Goal: Task Accomplishment & Management: Use online tool/utility

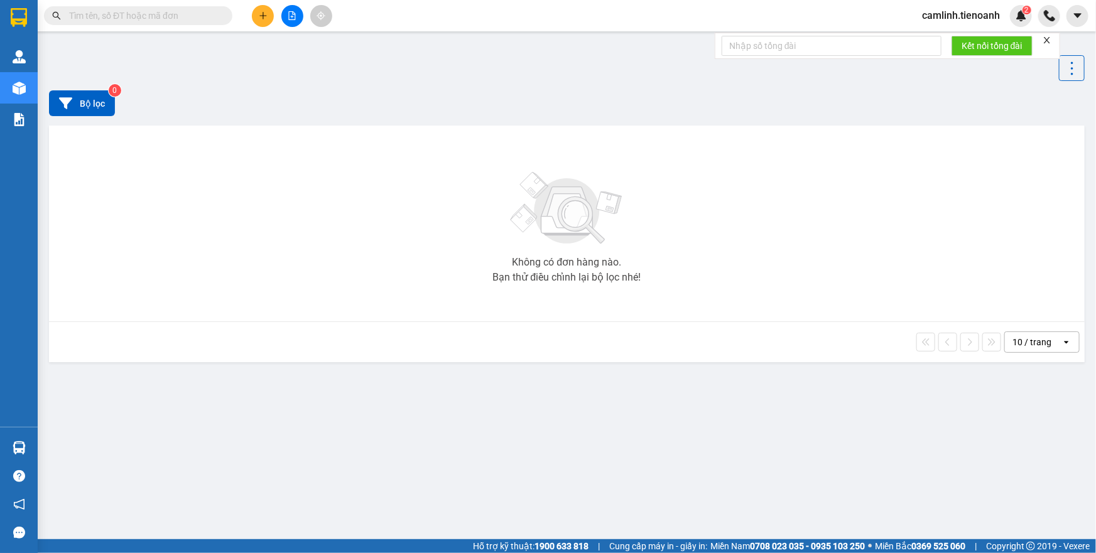
drag, startPoint x: 954, startPoint y: 9, endPoint x: 958, endPoint y: 22, distance: 12.9
click at [955, 9] on span "camlinh.tienoanh" at bounding box center [961, 16] width 98 height 16
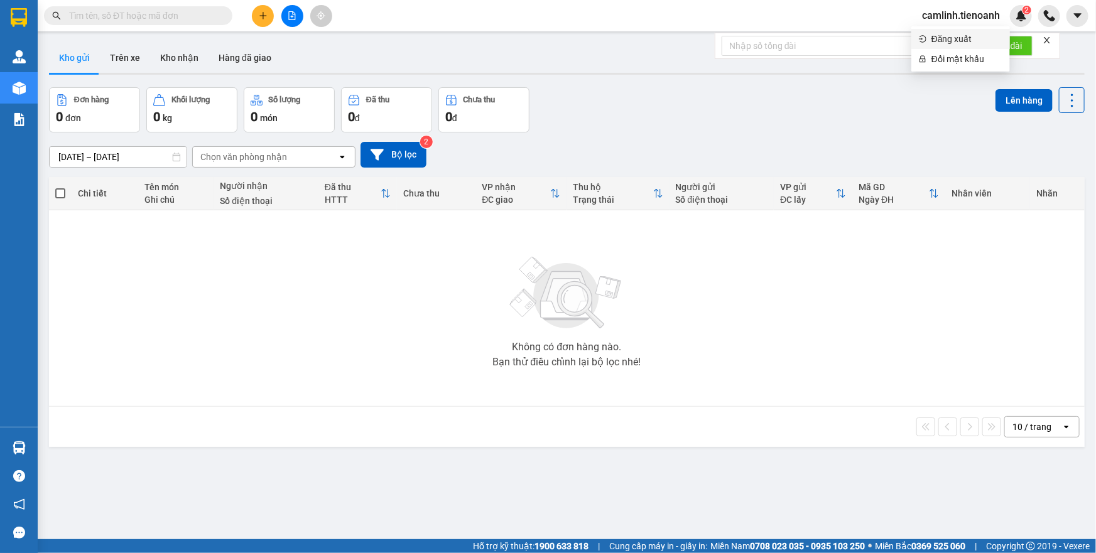
click at [947, 36] on span "Đăng xuất" at bounding box center [966, 39] width 71 height 14
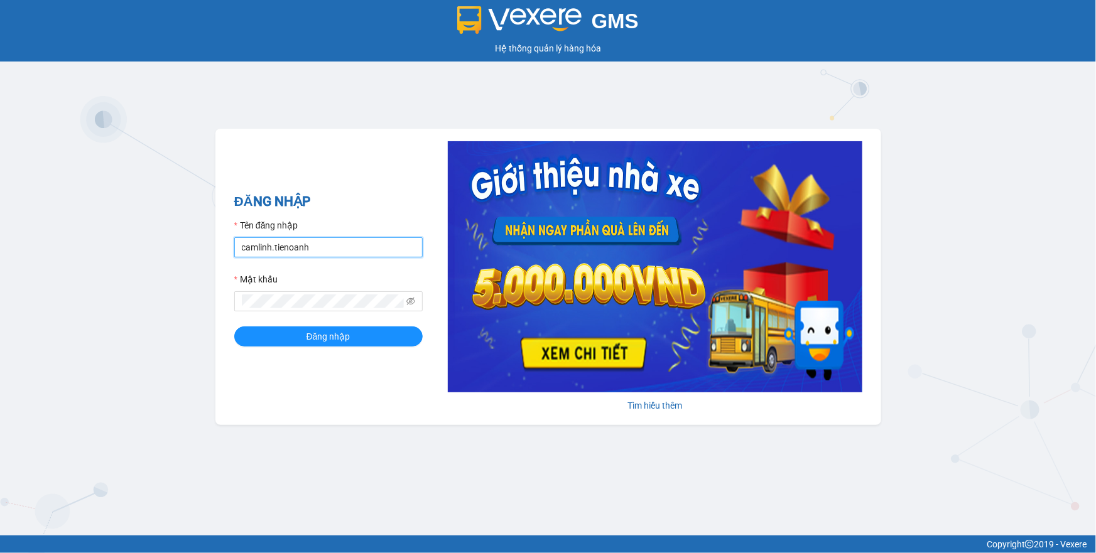
drag, startPoint x: 361, startPoint y: 246, endPoint x: 0, endPoint y: 288, distance: 363.5
click at [0, 288] on div "GMS Hệ thống quản lý hàng hóa ĐĂNG NHẬP Tên đăng nhập camlinh.tienoanh Mật khẩu…" at bounding box center [548, 268] width 1096 height 536
type input "phamthao.tienoanh"
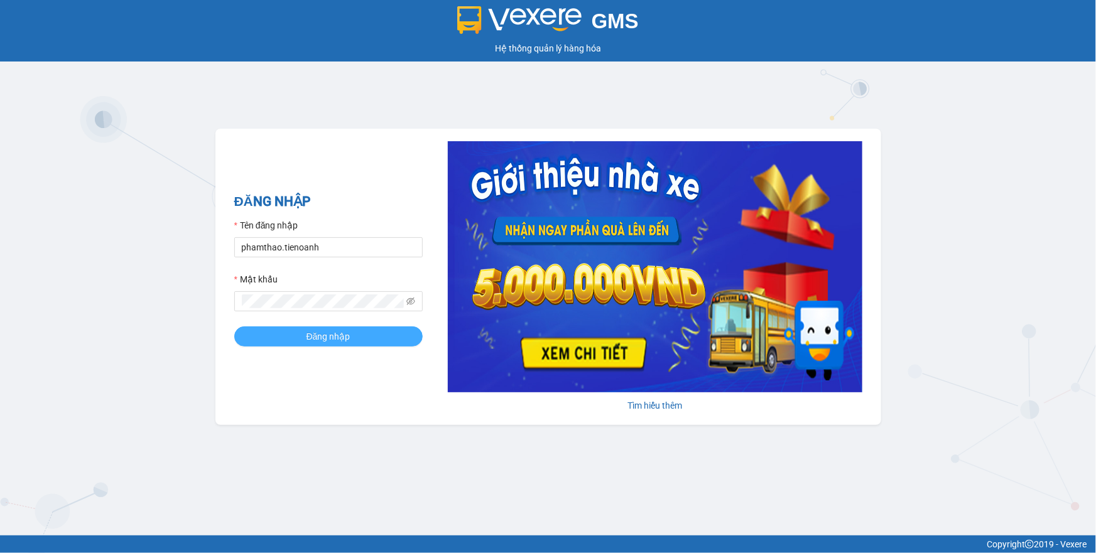
click at [339, 327] on form "Tên đăng nhập phamthao.tienoanh Mật khẩu Đăng nhập" at bounding box center [328, 283] width 188 height 128
click at [342, 330] on span "Đăng nhập" at bounding box center [328, 337] width 44 height 14
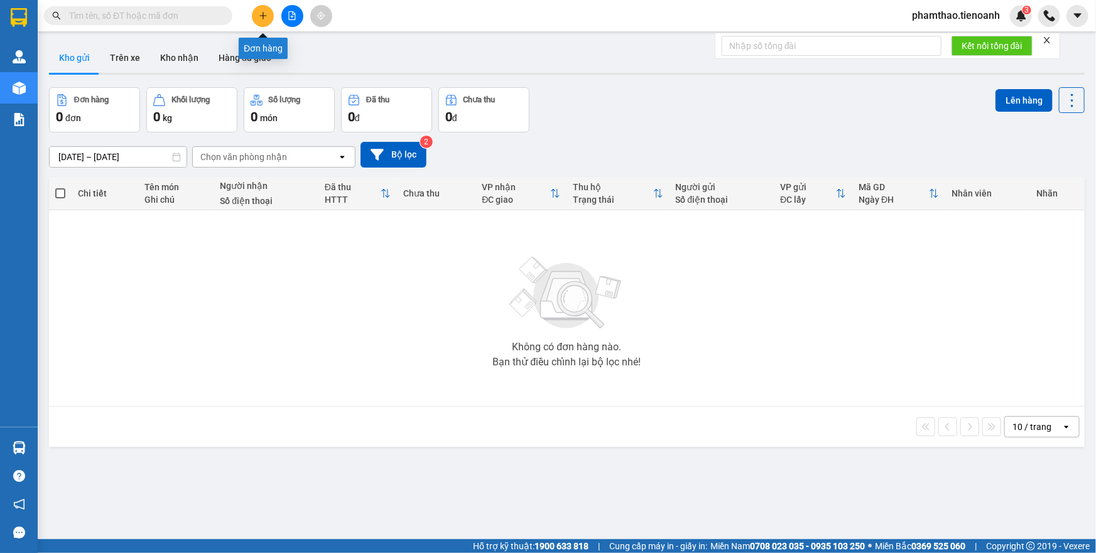
click at [257, 13] on button at bounding box center [263, 16] width 22 height 22
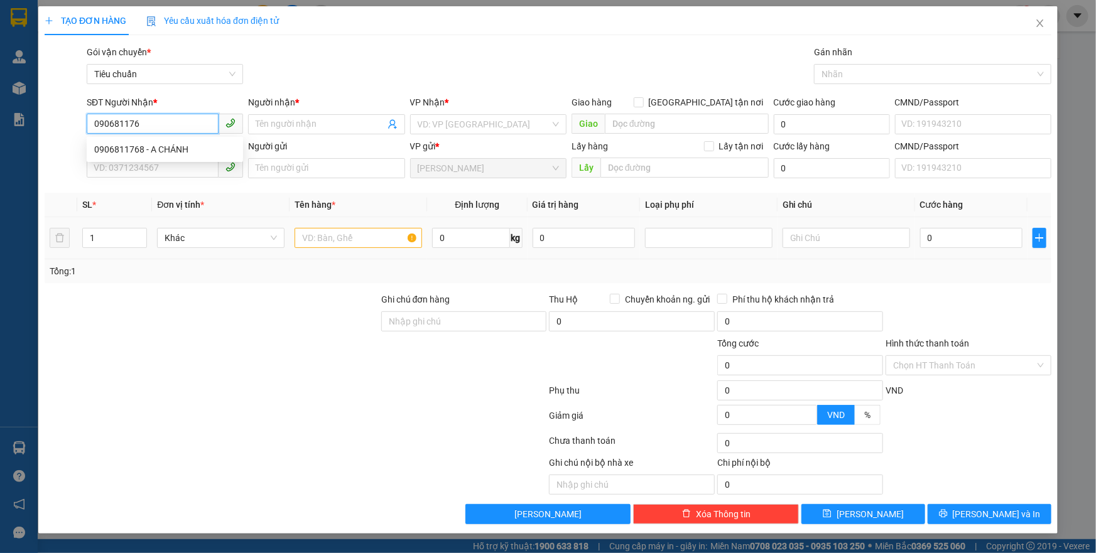
type input "0906811768"
click at [181, 151] on div "0906811768 - A CHÁNH" at bounding box center [164, 150] width 141 height 14
type input "A CHÁNH"
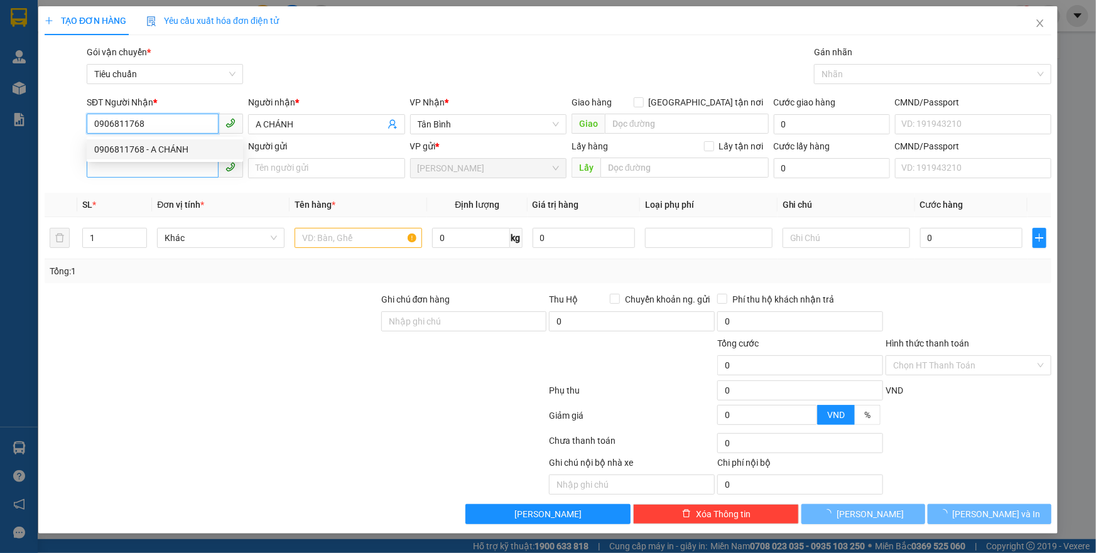
type input "0906811768"
type input "60.000"
click at [164, 170] on input "SĐT Người Gửi" at bounding box center [153, 168] width 132 height 20
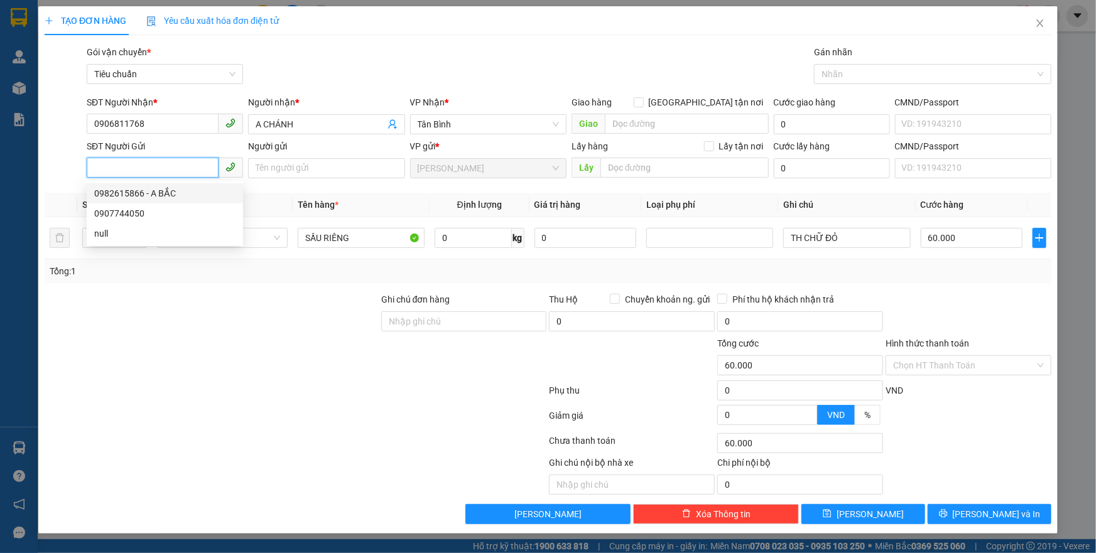
drag, startPoint x: 159, startPoint y: 185, endPoint x: 215, endPoint y: 197, distance: 57.1
click at [164, 185] on div "0982615866 - A BẮC" at bounding box center [165, 193] width 156 height 20
type input "0982615866"
type input "A BẮC"
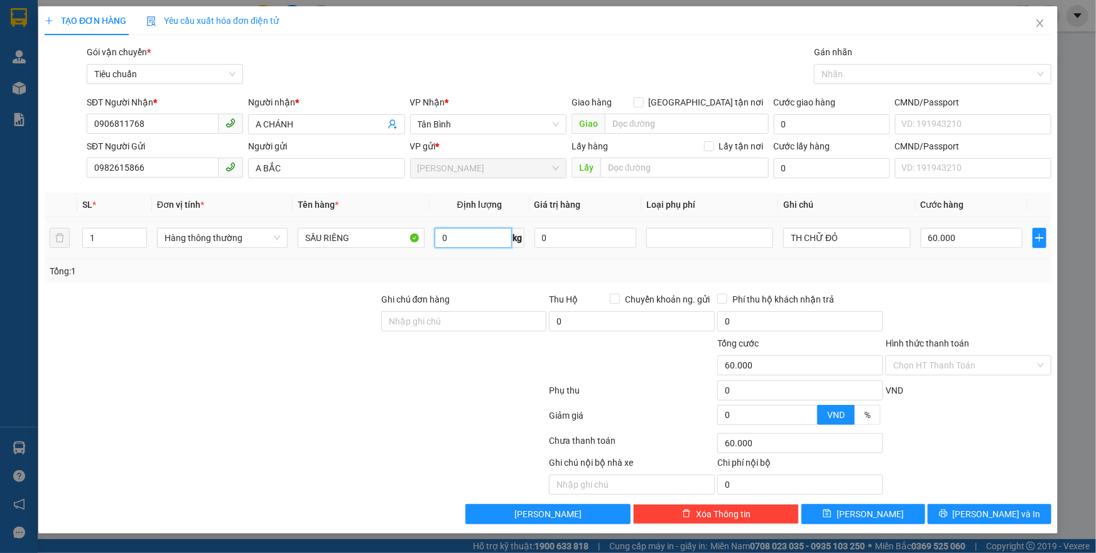
click at [475, 230] on input "0" at bounding box center [473, 238] width 77 height 20
type input "21"
drag, startPoint x: 862, startPoint y: 233, endPoint x: 654, endPoint y: 232, distance: 207.2
click at [662, 234] on tr "1 Hàng thông thường SẦU RIÊNG 21 kg 0 TH CHỮ ĐỎ 60.000" at bounding box center [548, 238] width 1007 height 42
type input "y"
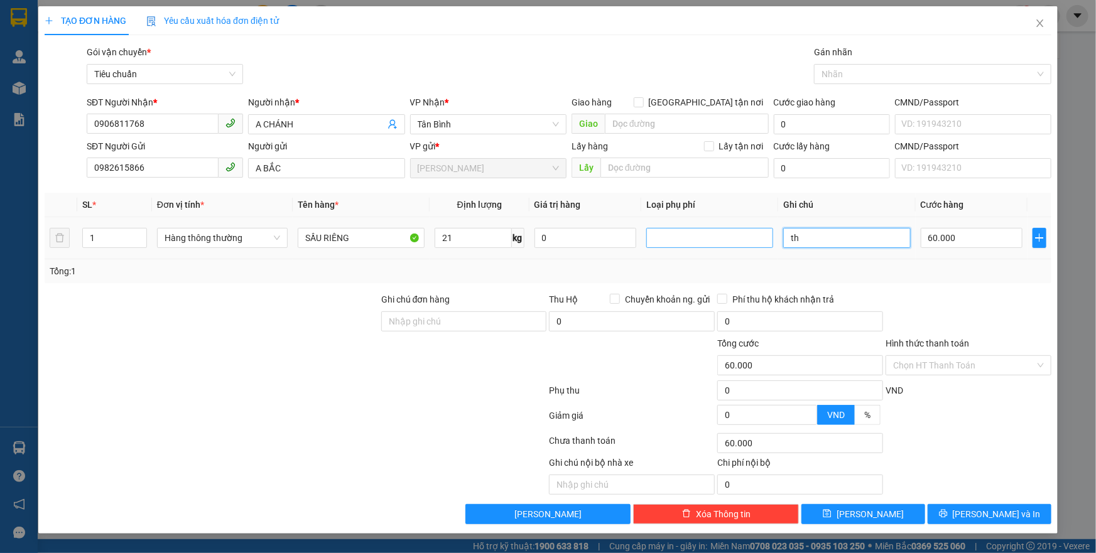
type input "t"
type input "TH TRẮNG TÍM"
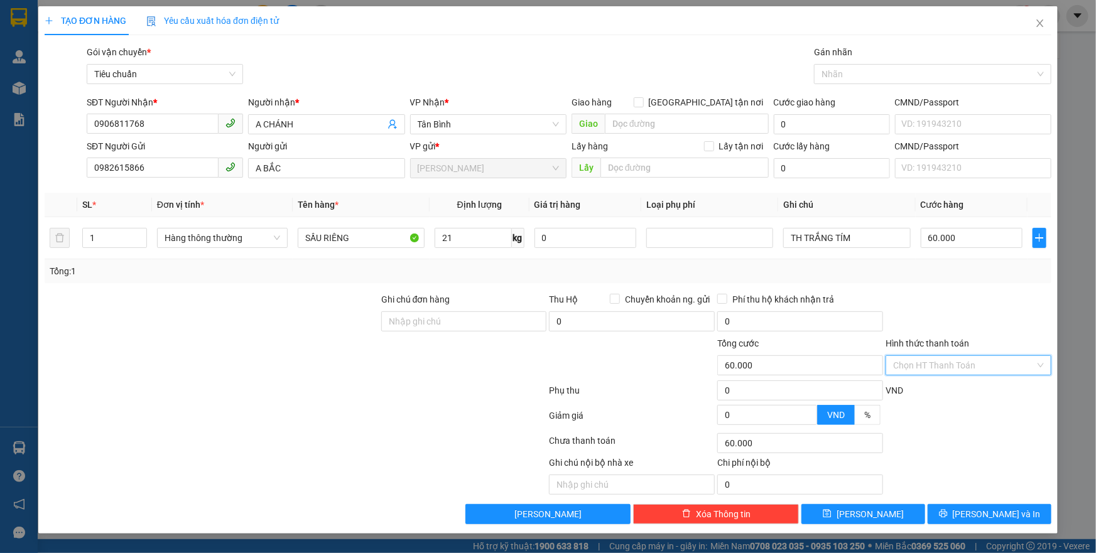
click at [944, 356] on input "Hình thức thanh toán" at bounding box center [964, 365] width 142 height 19
drag, startPoint x: 943, startPoint y: 377, endPoint x: 936, endPoint y: 383, distance: 9.8
click at [941, 377] on div "Hình thức thanh toán Chọn HT Thanh Toán" at bounding box center [968, 359] width 166 height 44
click at [944, 375] on div "Hình thức thanh toán Chọn HT Thanh Toán" at bounding box center [968, 359] width 166 height 44
drag, startPoint x: 935, startPoint y: 369, endPoint x: 937, endPoint y: 383, distance: 14.0
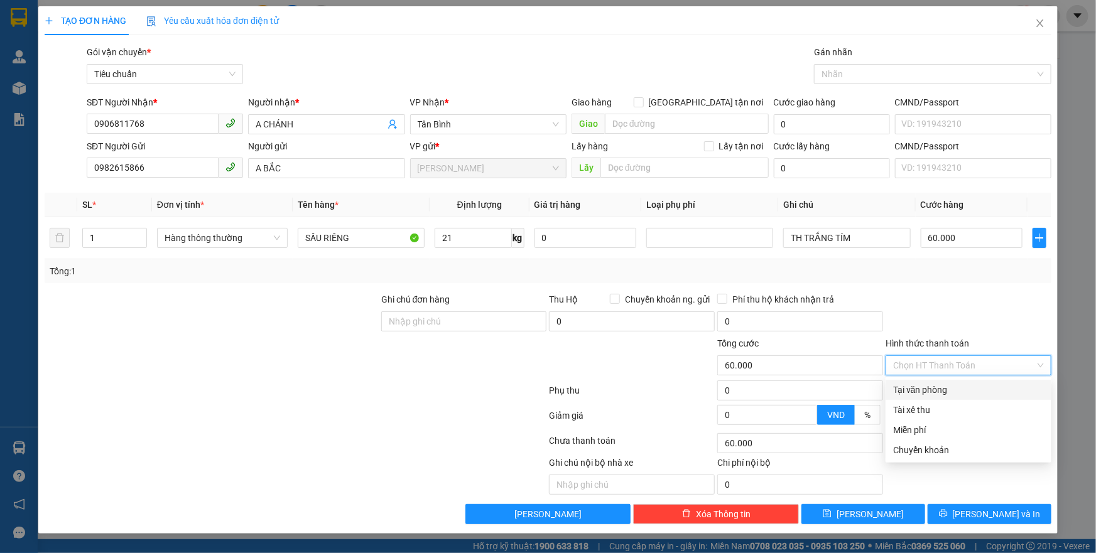
click at [935, 370] on input "Hình thức thanh toán" at bounding box center [964, 365] width 142 height 19
click at [937, 384] on div "Tại văn phòng" at bounding box center [968, 390] width 151 height 14
type input "0"
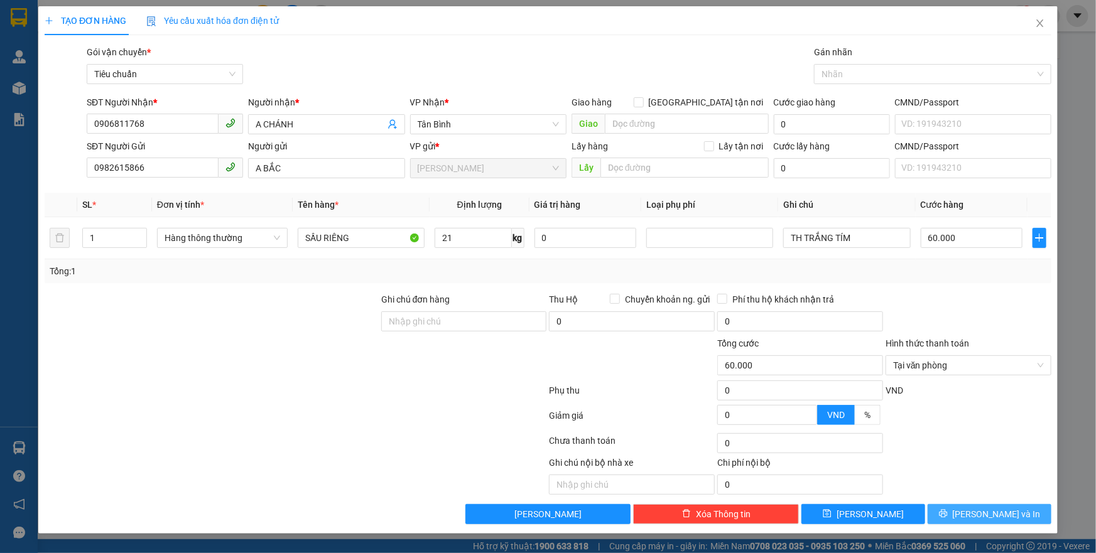
drag, startPoint x: 952, startPoint y: 500, endPoint x: 954, endPoint y: 507, distance: 7.3
click at [954, 503] on div "Transit Pickup Surcharge Ids Transit Deliver Surcharge Ids Transit Deliver Surc…" at bounding box center [548, 284] width 1007 height 479
drag, startPoint x: 954, startPoint y: 507, endPoint x: 944, endPoint y: 465, distance: 43.9
click at [954, 507] on button "[PERSON_NAME] và In" at bounding box center [989, 514] width 124 height 20
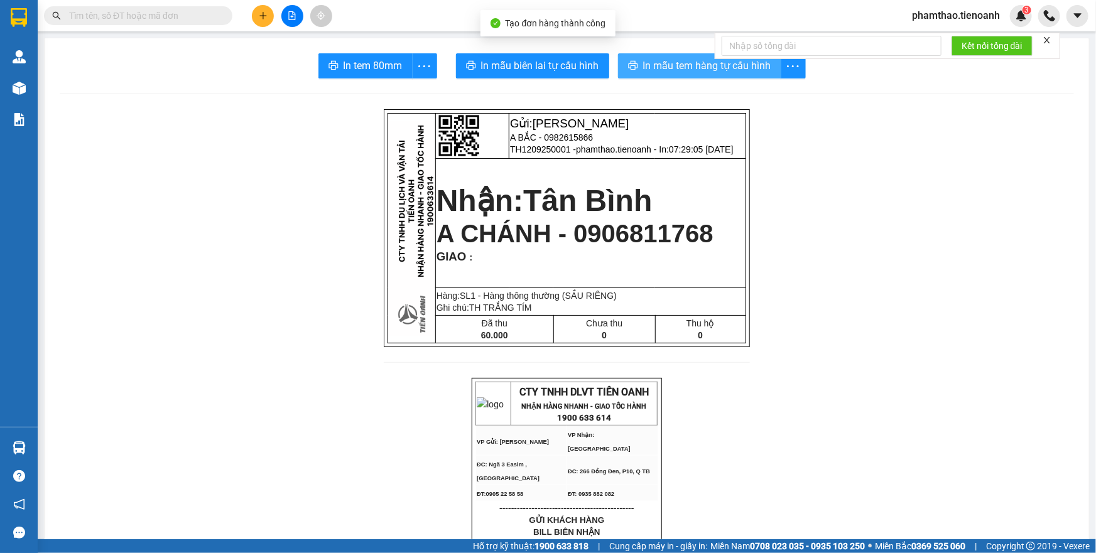
drag, startPoint x: 678, startPoint y: 80, endPoint x: 683, endPoint y: 75, distance: 7.6
click at [691, 63] on span "In mẫu tem hàng tự cấu hình" at bounding box center [707, 66] width 128 height 16
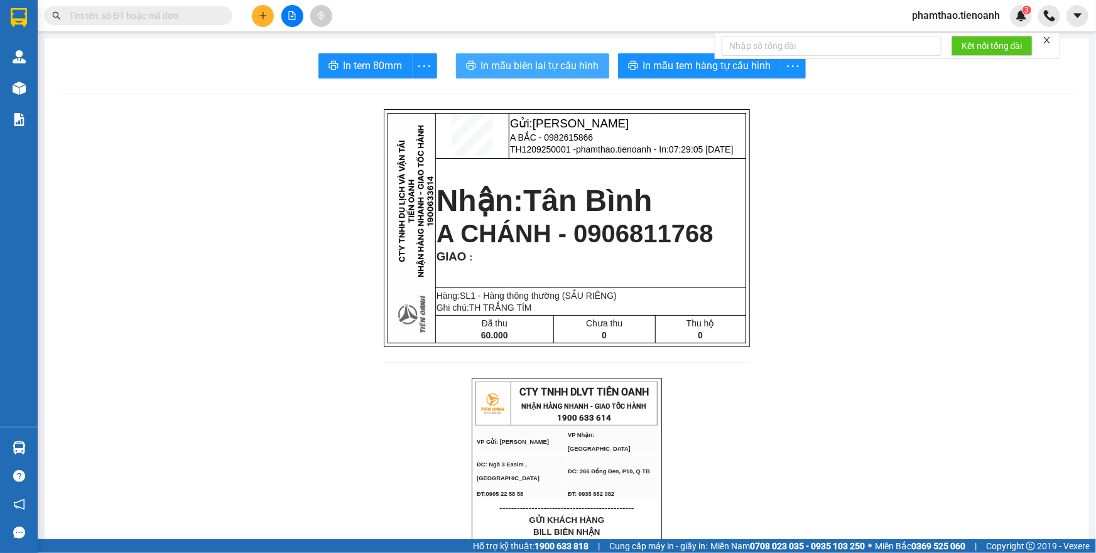
click at [550, 65] on span "In mẫu biên lai tự cấu hình" at bounding box center [540, 66] width 118 height 16
click at [259, 15] on icon "plus" at bounding box center [263, 15] width 9 height 9
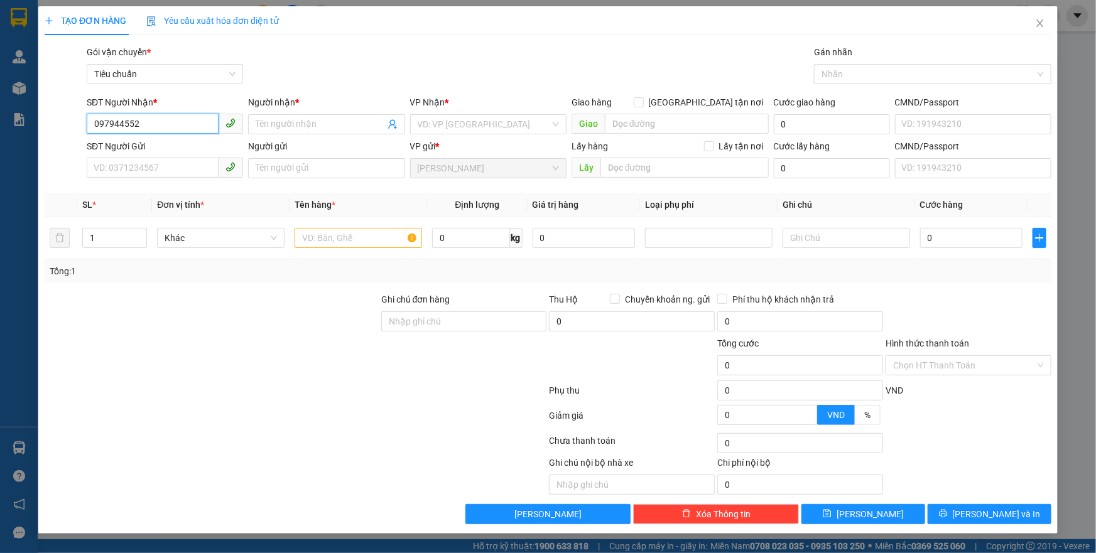
type input "0979445526"
click at [210, 144] on div "0979445526 - CƯỜNG" at bounding box center [164, 150] width 141 height 14
type input "CƯỜNG"
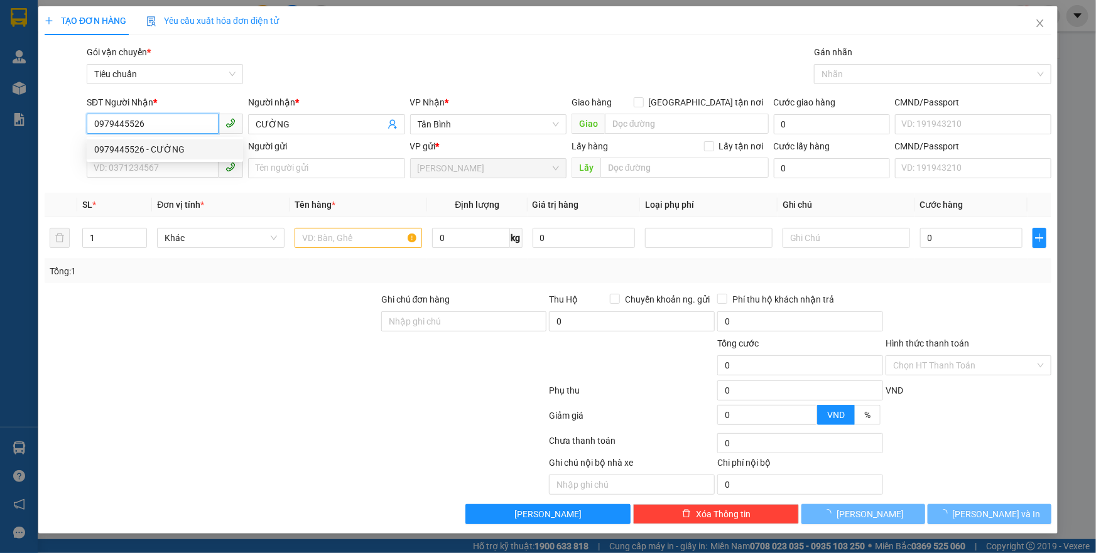
type input "60.000"
type input "0979445526"
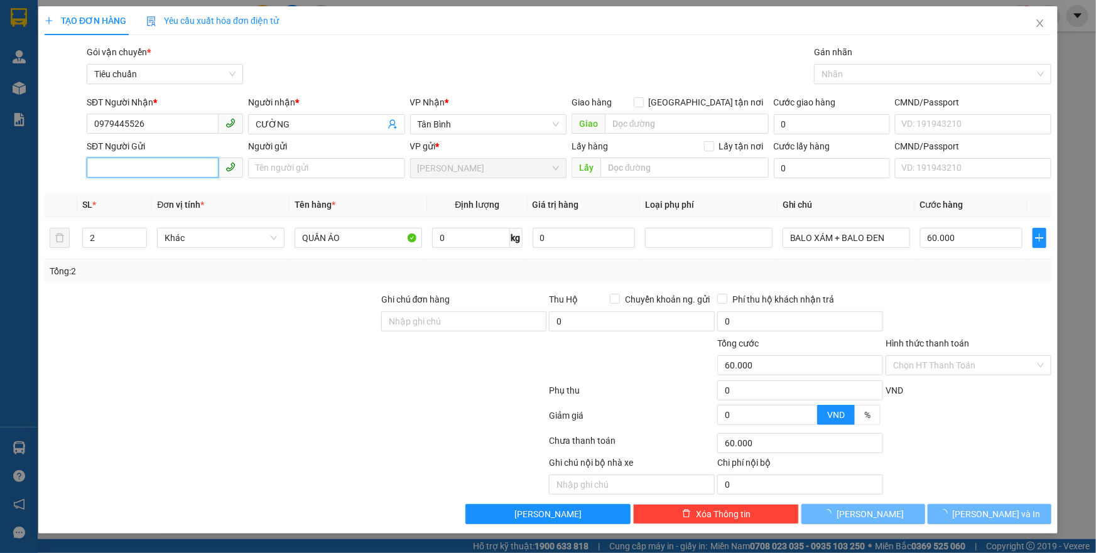
click at [171, 173] on input "SĐT Người Gửi" at bounding box center [153, 168] width 132 height 20
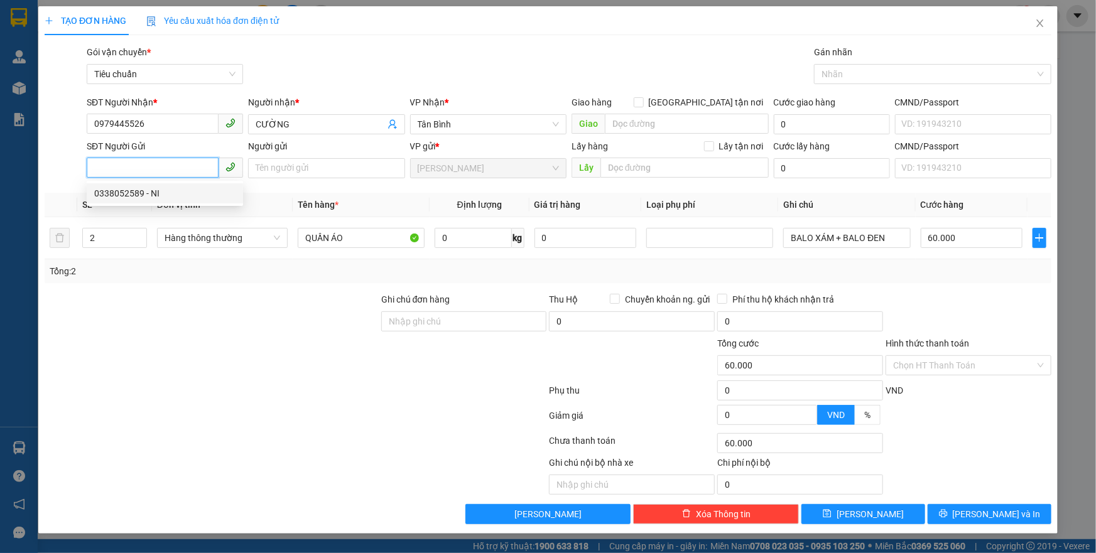
drag, startPoint x: 156, startPoint y: 188, endPoint x: 224, endPoint y: 188, distance: 68.4
click at [156, 188] on div "0338052589 - NI" at bounding box center [164, 193] width 141 height 14
type input "0338052589"
type input "NI"
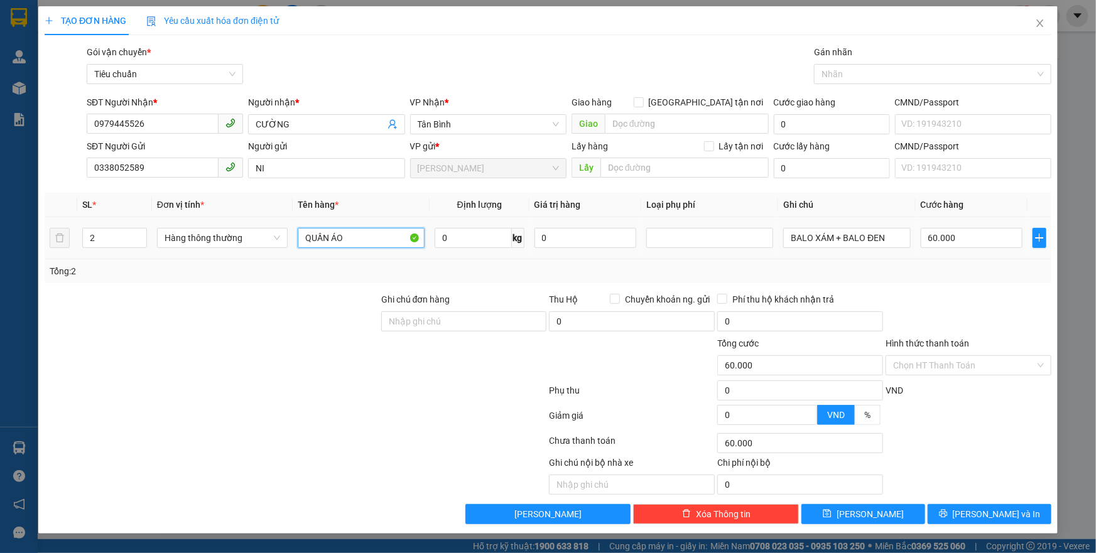
click at [342, 233] on input "QUẦN ÁO" at bounding box center [361, 238] width 127 height 20
drag, startPoint x: 346, startPoint y: 235, endPoint x: 246, endPoint y: 241, distance: 100.0
click at [256, 243] on tr "2 Hàng thông thường QUẦN ÁO 0 kg 0 BALO XÁM + BALO ĐEN 60.000" at bounding box center [548, 238] width 1007 height 42
type input "SẦU RIÊNG"
drag, startPoint x: 885, startPoint y: 241, endPoint x: 618, endPoint y: 247, distance: 267.6
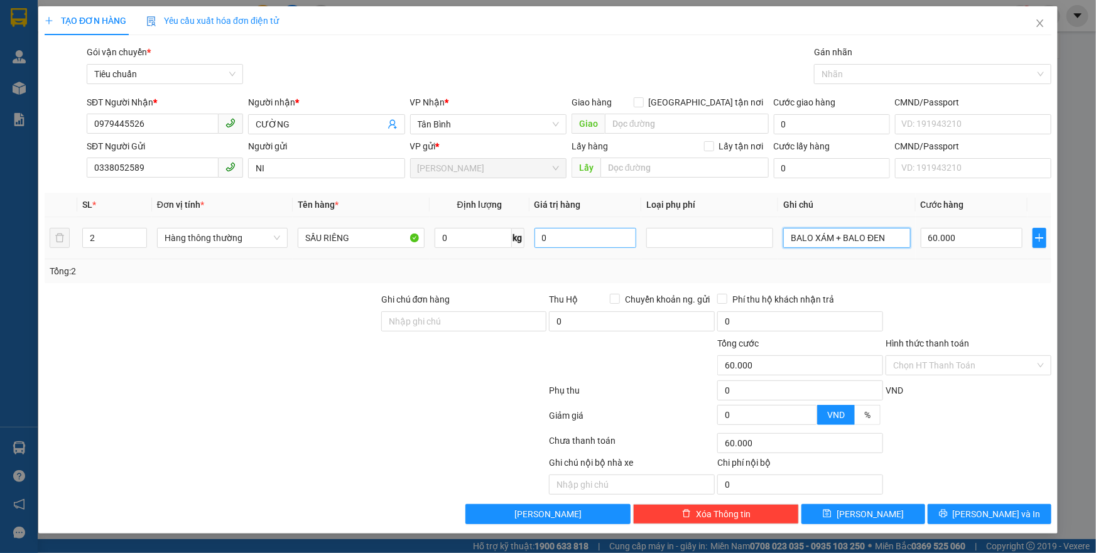
click at [618, 247] on tr "2 Hàng thông thường SẦU RIÊNG 0 kg 0 BALO XÁM + BALO ĐEN 60.000" at bounding box center [548, 238] width 1007 height 42
click at [460, 239] on input "0" at bounding box center [473, 238] width 77 height 20
type input "16"
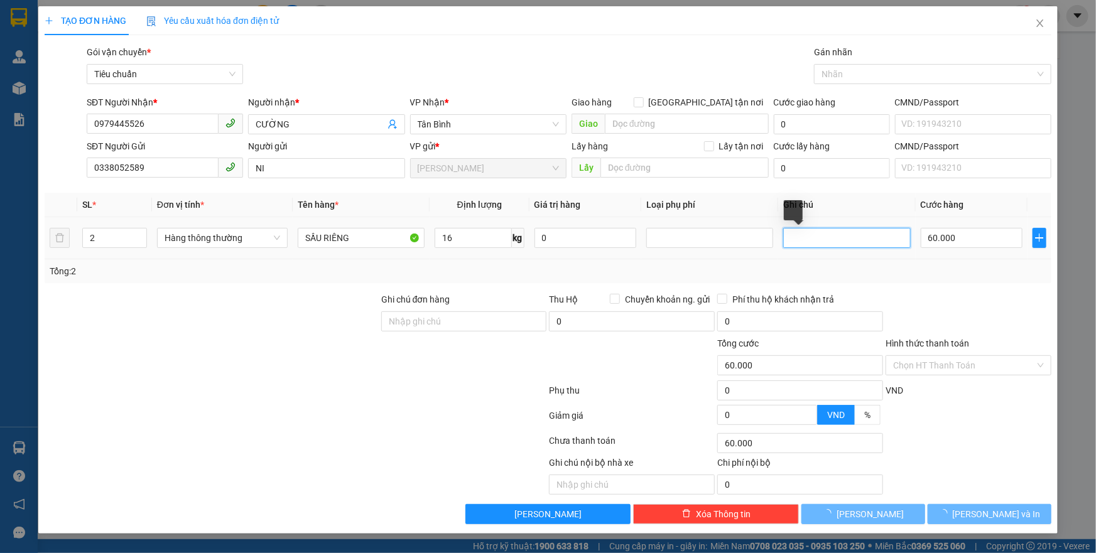
click at [819, 235] on input "text" at bounding box center [846, 238] width 127 height 20
type input "55.000"
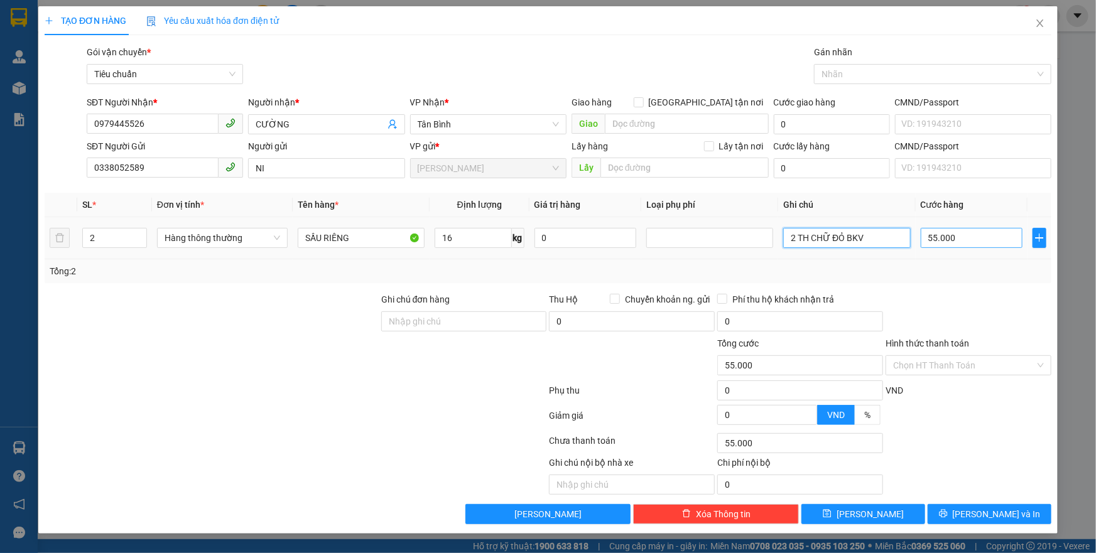
type input "2 TH CHỮ ĐỎ BKV"
click at [985, 240] on input "55.000" at bounding box center [972, 238] width 102 height 20
type input "1"
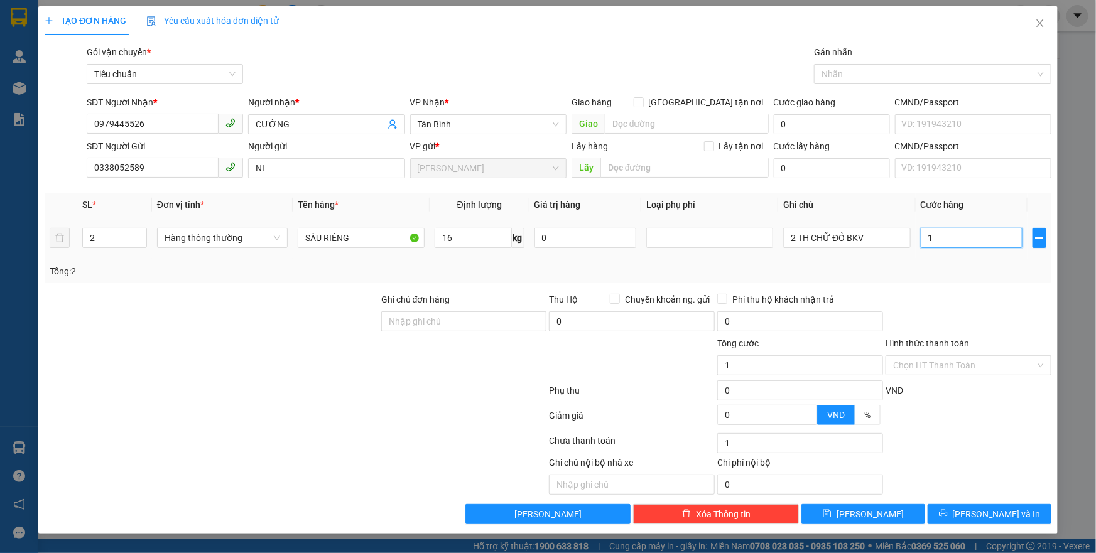
type input "11"
type input "110"
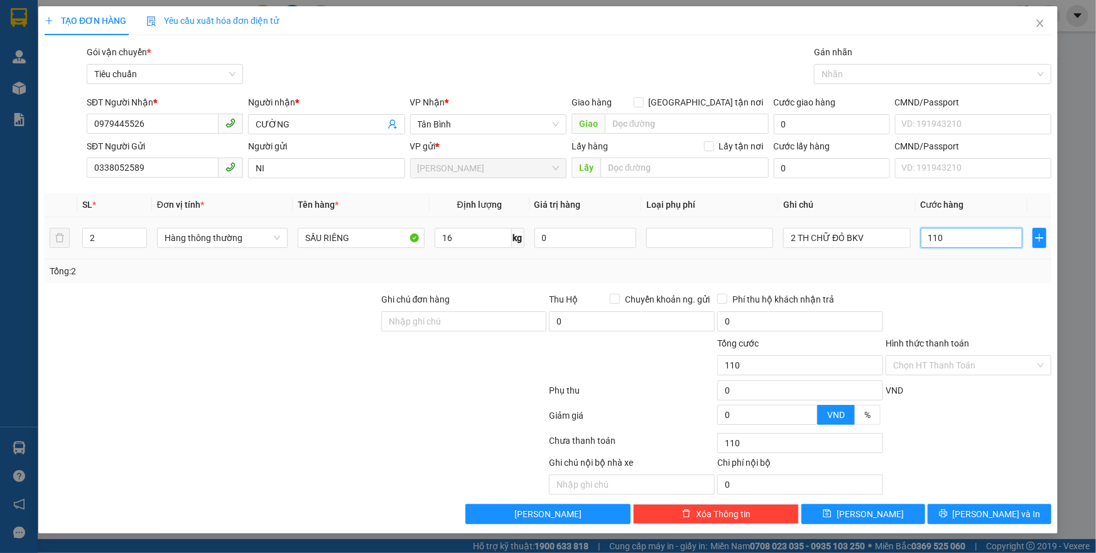
type input "110"
type input "110.000"
click at [1008, 256] on td "110.000" at bounding box center [972, 238] width 112 height 42
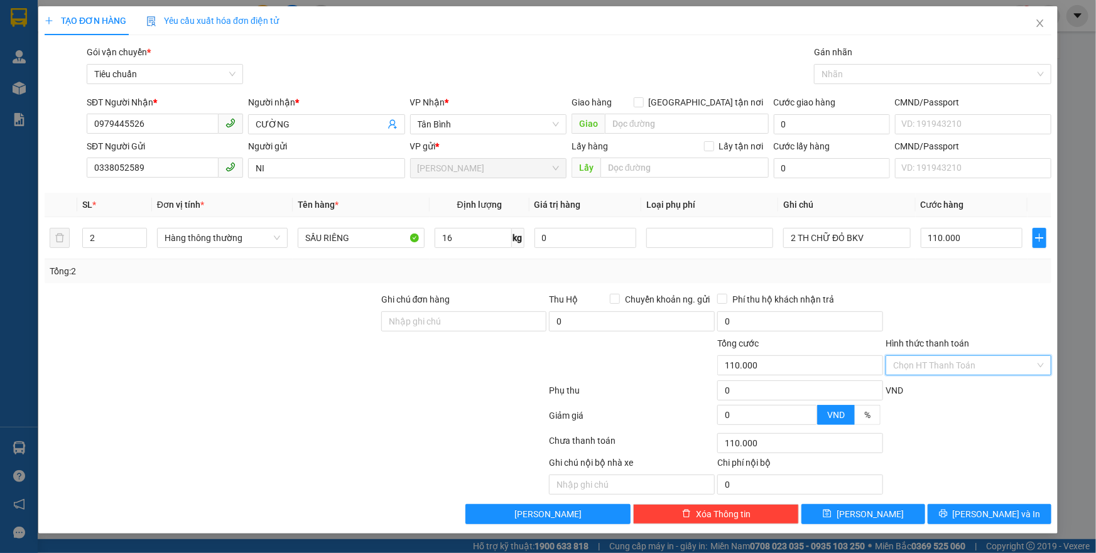
click at [962, 357] on input "Hình thức thanh toán" at bounding box center [964, 365] width 142 height 19
click at [967, 387] on div "Tại văn phòng" at bounding box center [968, 390] width 151 height 14
type input "0"
click at [967, 504] on button "[PERSON_NAME] và In" at bounding box center [989, 514] width 124 height 20
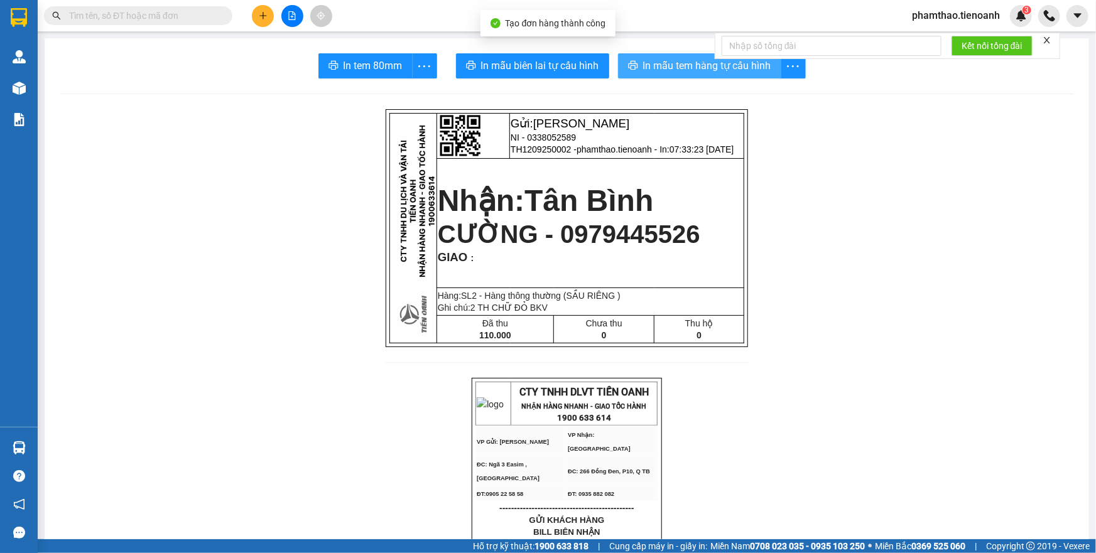
click at [668, 73] on span "In mẫu tem hàng tự cấu hình" at bounding box center [707, 66] width 128 height 16
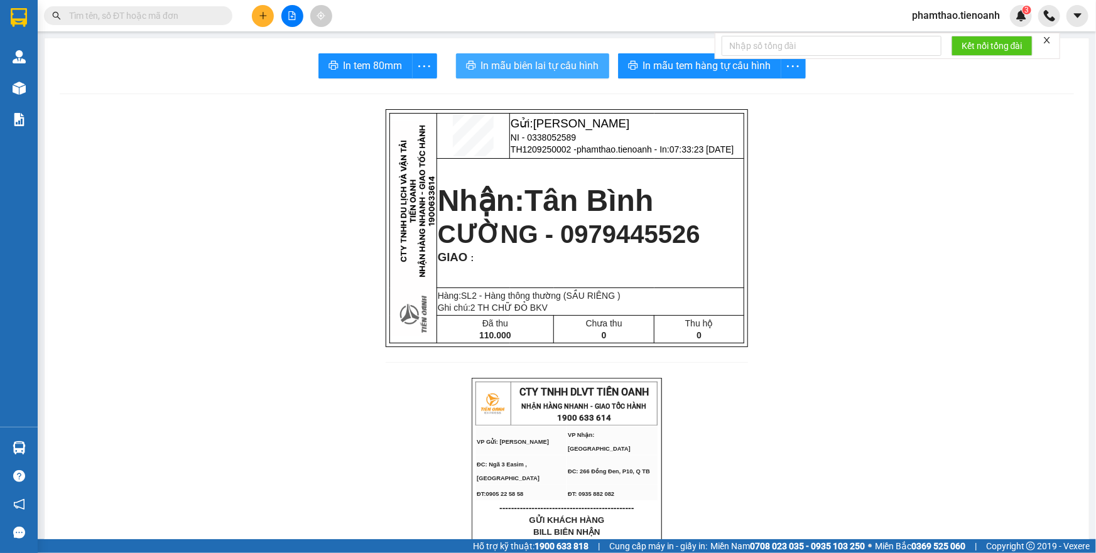
drag, startPoint x: 553, startPoint y: 68, endPoint x: 769, endPoint y: 362, distance: 363.8
click at [555, 71] on span "In mẫu biên lai tự cấu hình" at bounding box center [540, 66] width 118 height 16
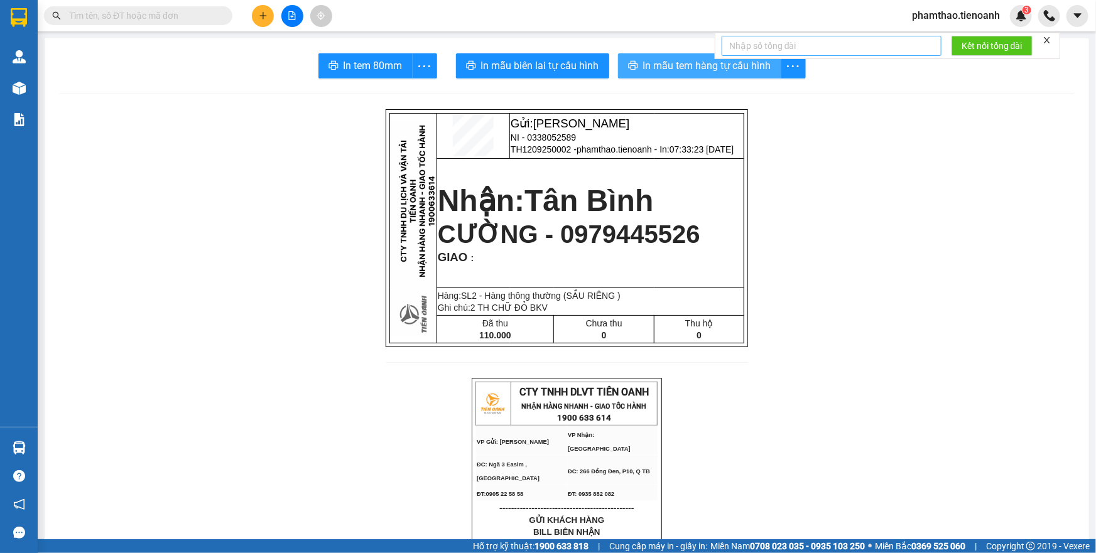
drag, startPoint x: 658, startPoint y: 67, endPoint x: 825, endPoint y: 53, distance: 167.7
click at [662, 66] on span "In mẫu tem hàng tự cấu hình" at bounding box center [707, 66] width 128 height 16
click at [706, 58] on span "In mẫu tem hàng tự cấu hình" at bounding box center [707, 66] width 128 height 16
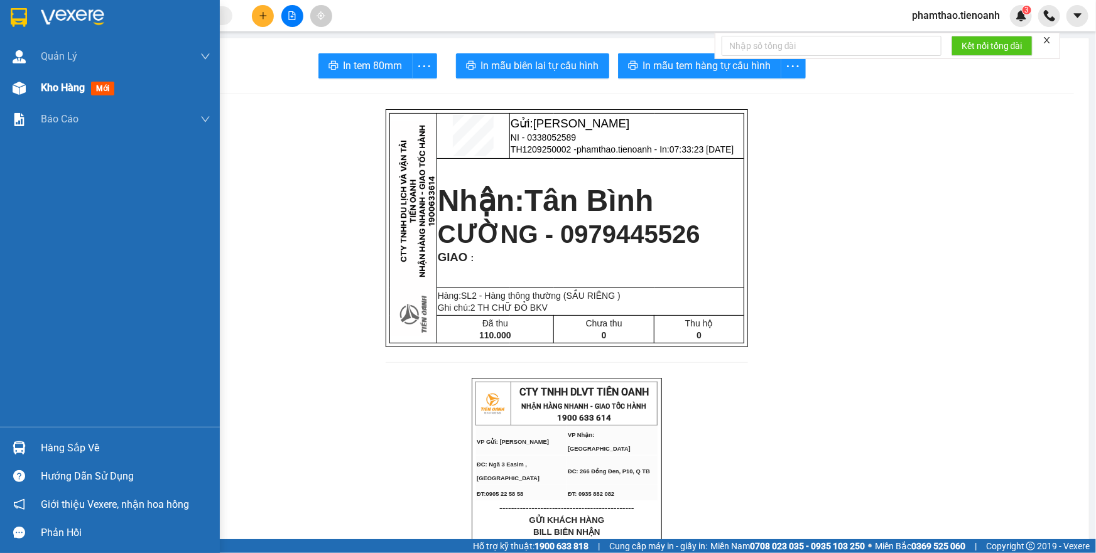
click at [33, 94] on div "Kho hàng mới" at bounding box center [110, 87] width 220 height 31
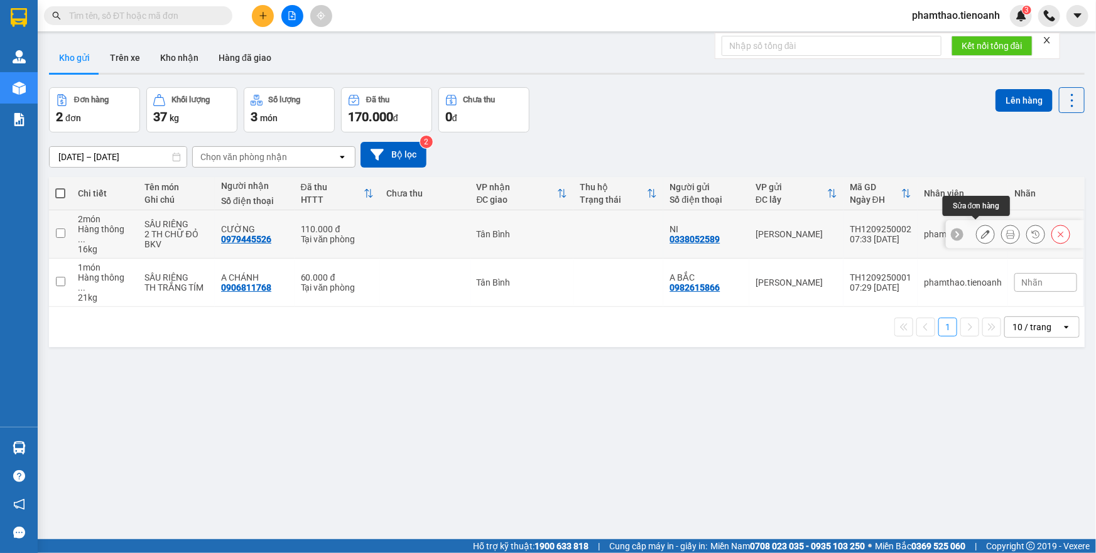
click at [981, 230] on icon at bounding box center [985, 234] width 9 height 9
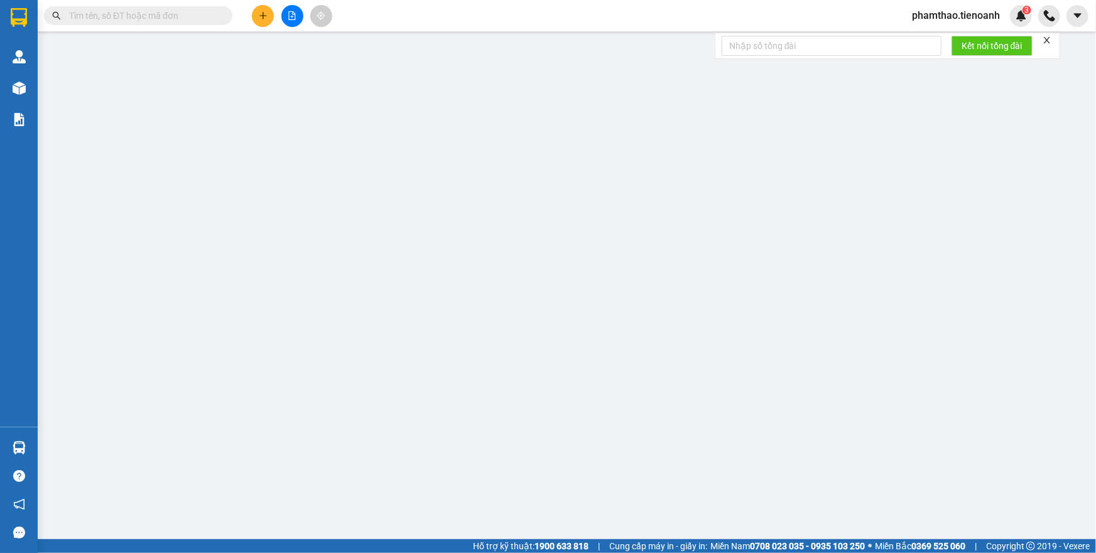
type input "0979445526"
type input "CƯỜNG"
type input "0338052589"
type input "NI"
type input "110.000"
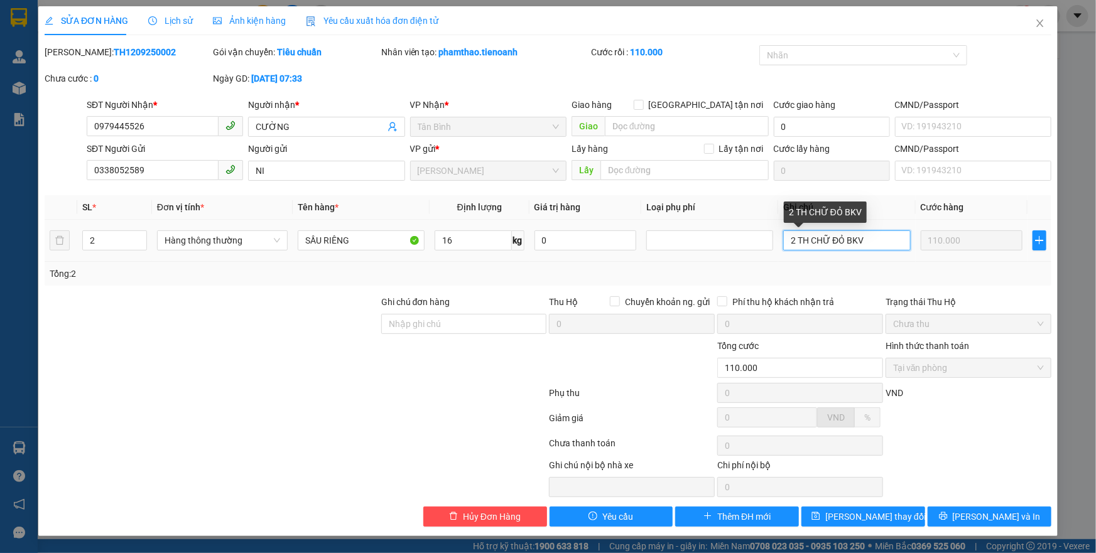
drag, startPoint x: 874, startPoint y: 239, endPoint x: 657, endPoint y: 252, distance: 217.0
click at [664, 252] on tr "2 Hàng thông thường SẦU RIÊNG 16 kg 0 2 TH CHỮ ĐỎ BKV 110.000" at bounding box center [548, 241] width 1007 height 42
type input "TH CHỮ ĐỎ BKV + TH CHỮ ĐEN BKV"
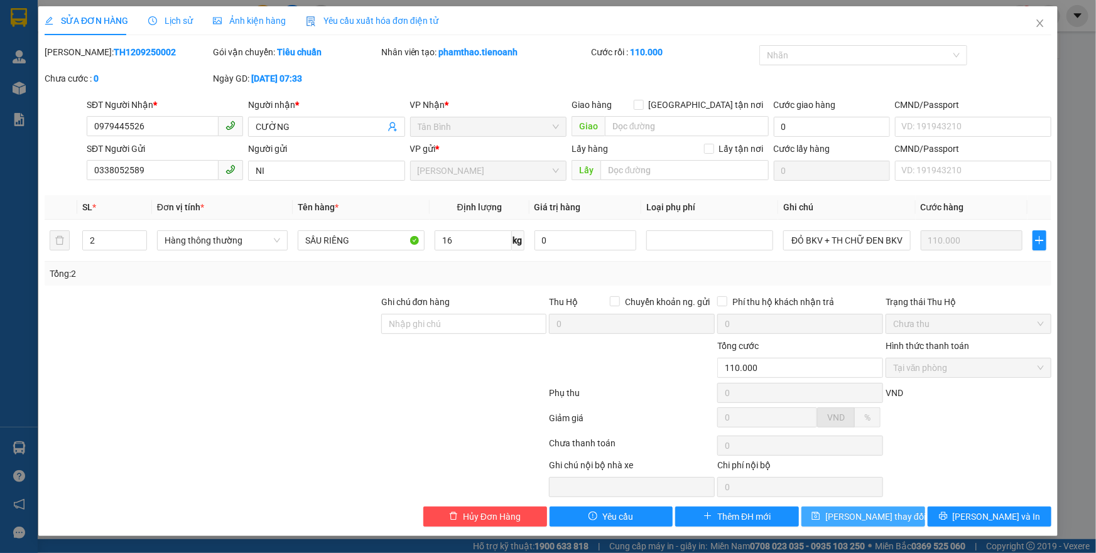
scroll to position [0, 0]
click at [855, 510] on span "[PERSON_NAME] thay đổi" at bounding box center [875, 517] width 100 height 14
